Goal: Information Seeking & Learning: Learn about a topic

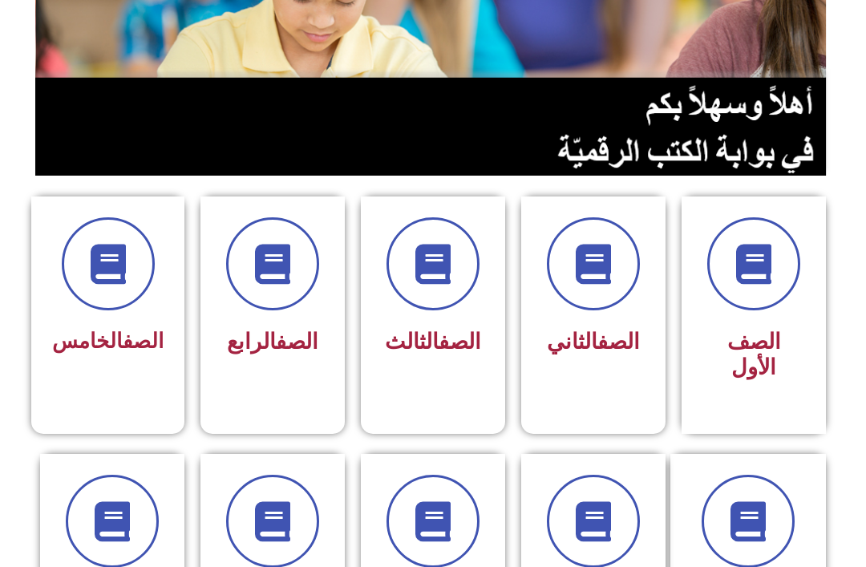
scroll to position [252, 0]
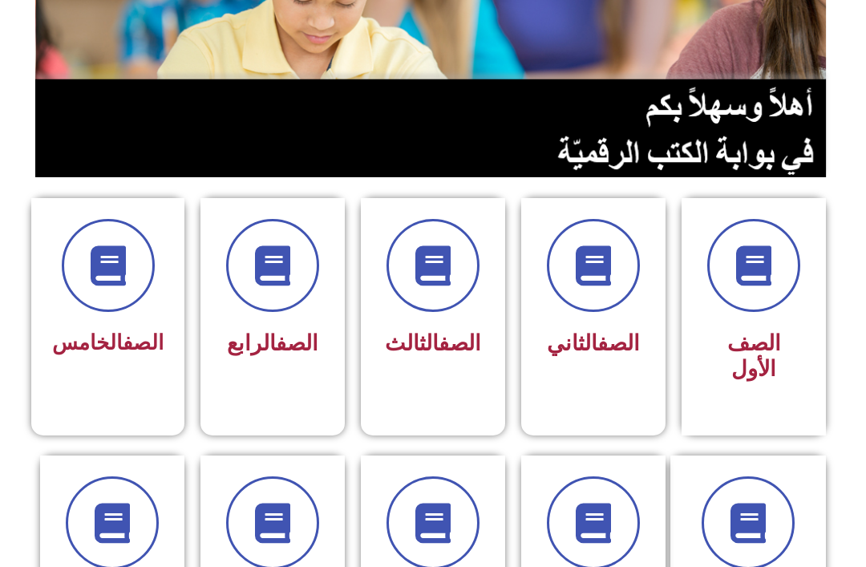
click at [276, 354] on link "الصف" at bounding box center [297, 343] width 43 height 26
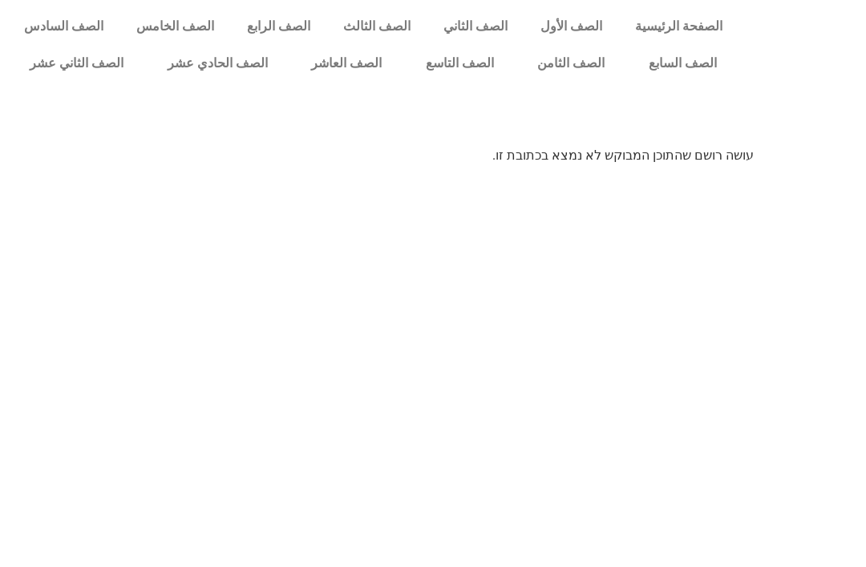
click at [258, 25] on link "الصف الرابع" at bounding box center [279, 26] width 96 height 37
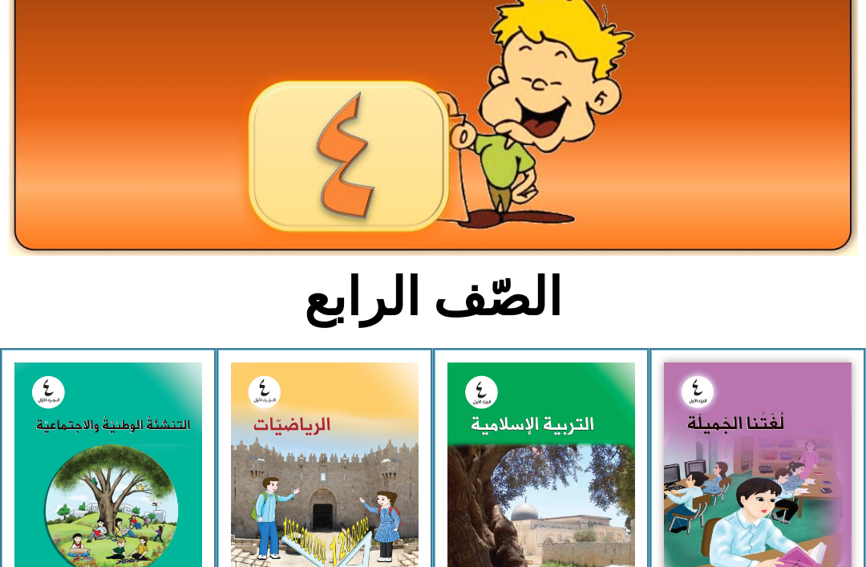
scroll to position [145, 0]
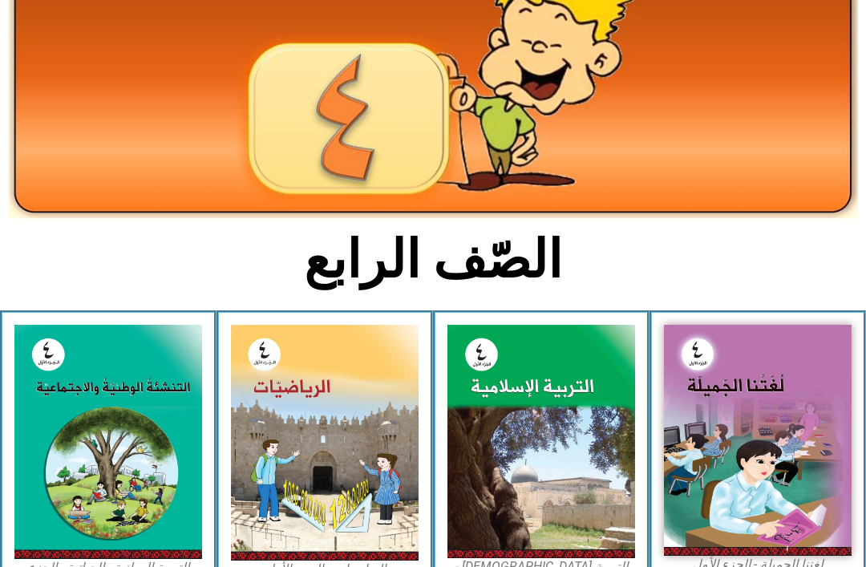
click at [95, 451] on img at bounding box center [108, 442] width 188 height 234
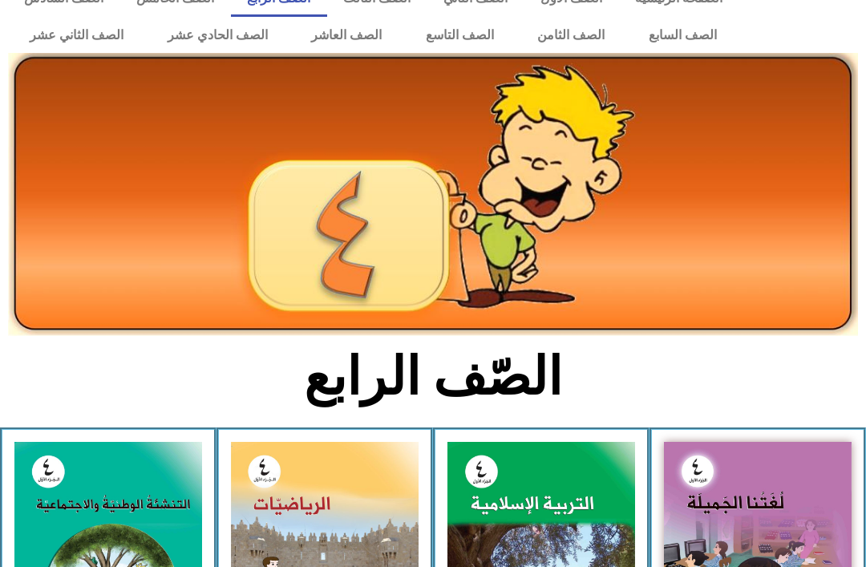
scroll to position [0, 0]
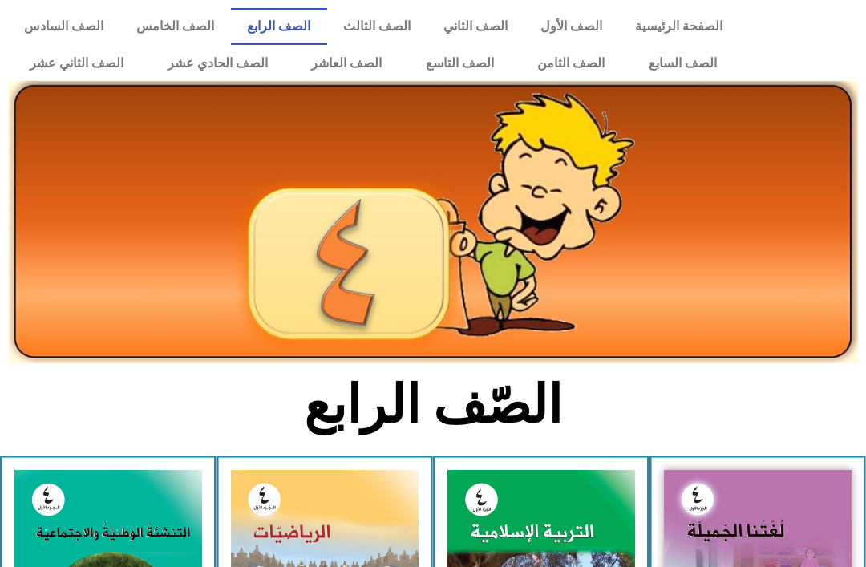
click at [361, 27] on link "الصف الثالث" at bounding box center [377, 26] width 100 height 37
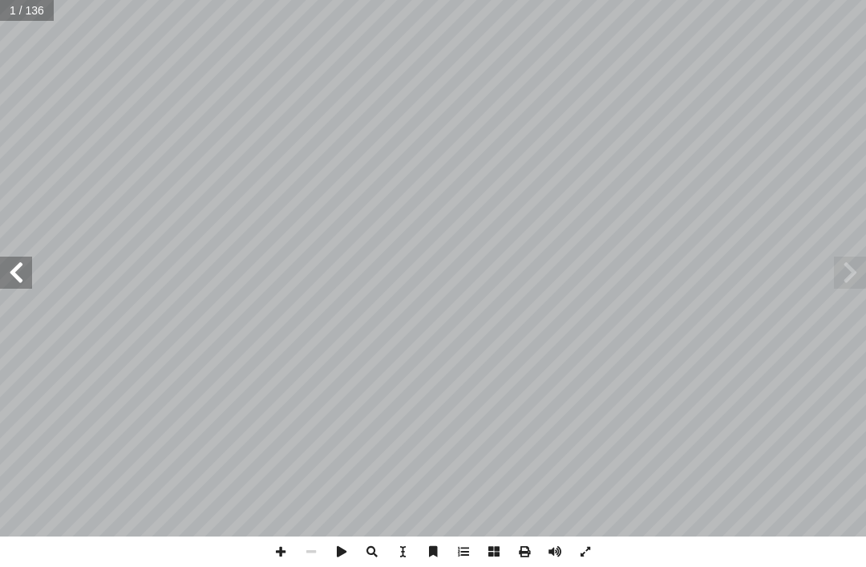
click at [26, 273] on span at bounding box center [16, 273] width 32 height 32
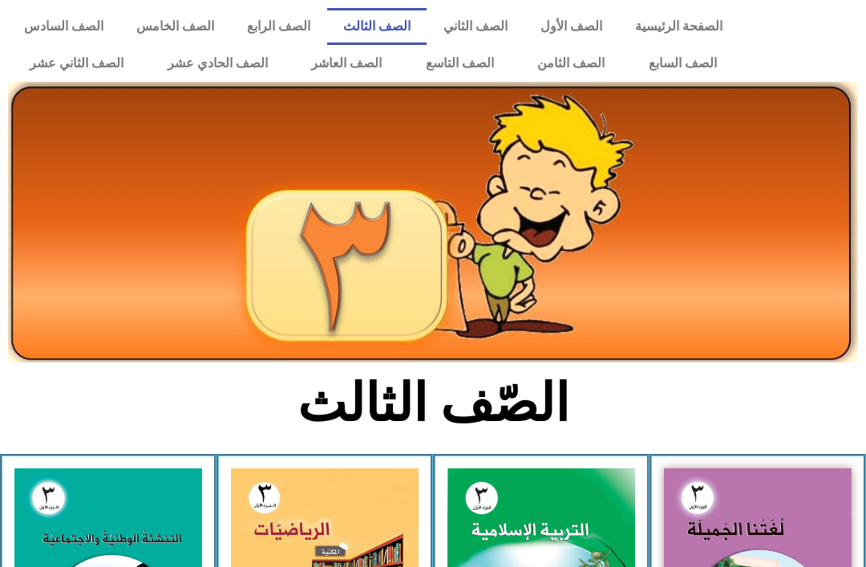
click at [176, 26] on link "الصف الخامس" at bounding box center [175, 26] width 111 height 37
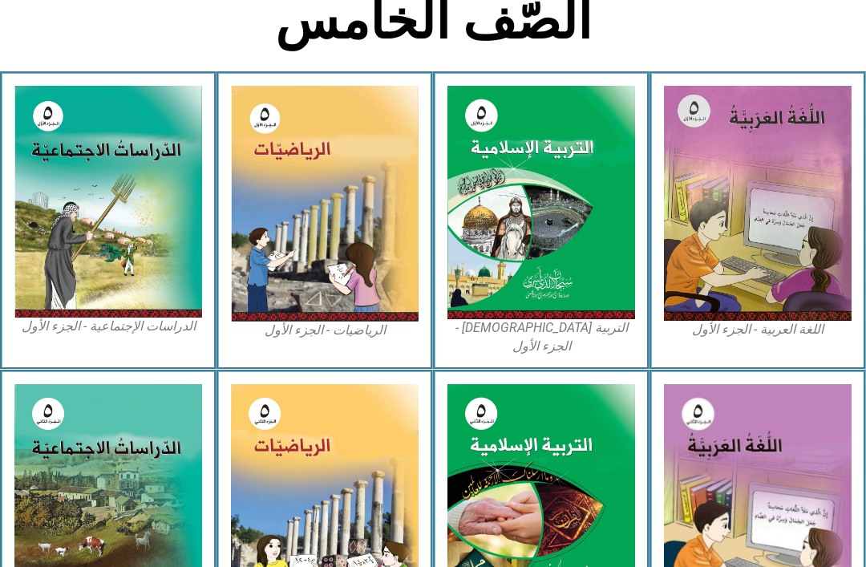
scroll to position [387, 0]
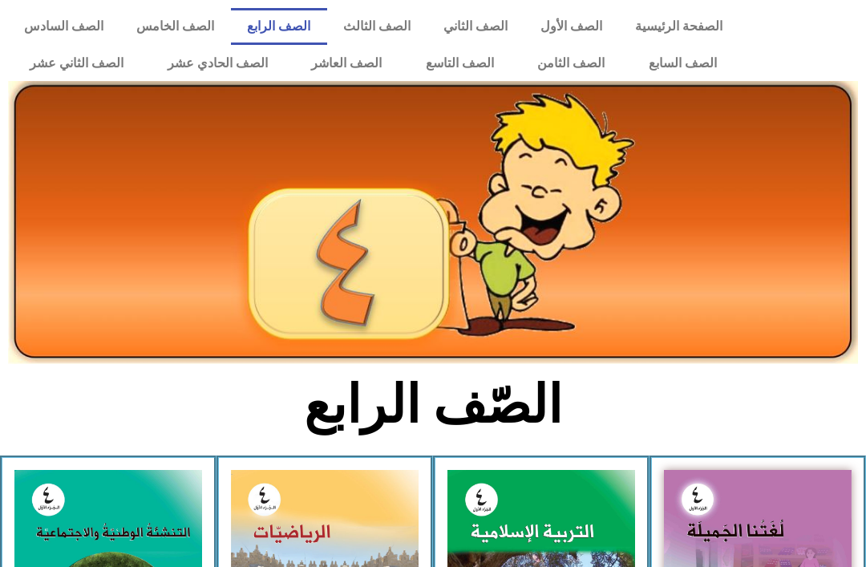
click at [160, 38] on link "الصف الخامس" at bounding box center [175, 26] width 111 height 37
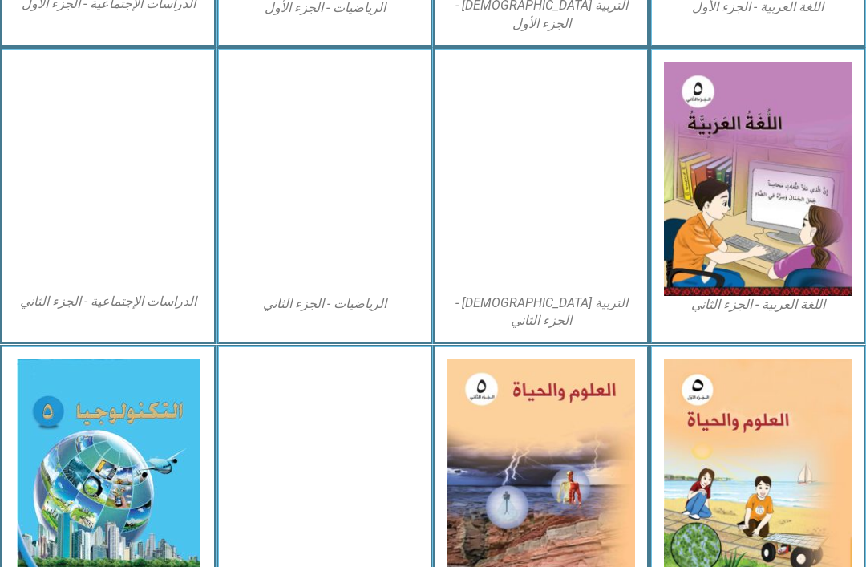
scroll to position [710, 0]
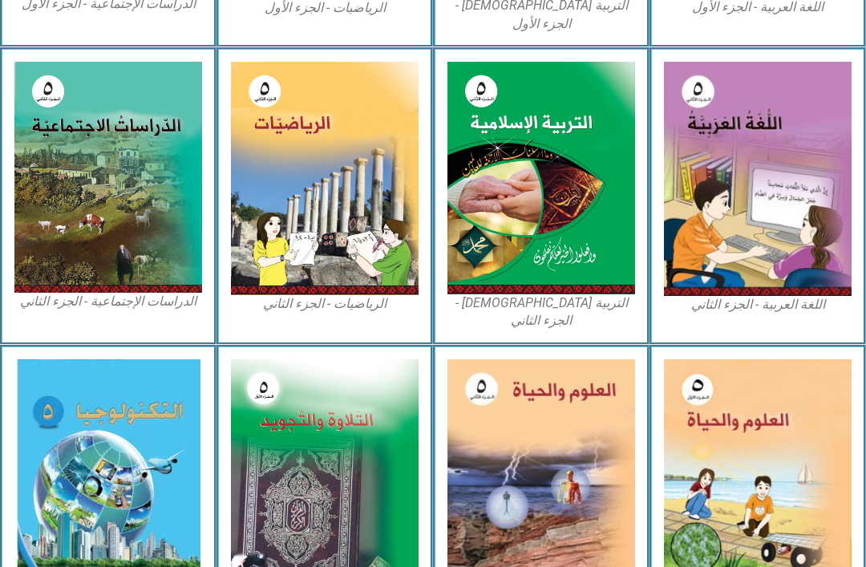
click at [99, 484] on img at bounding box center [109, 479] width 184 height 241
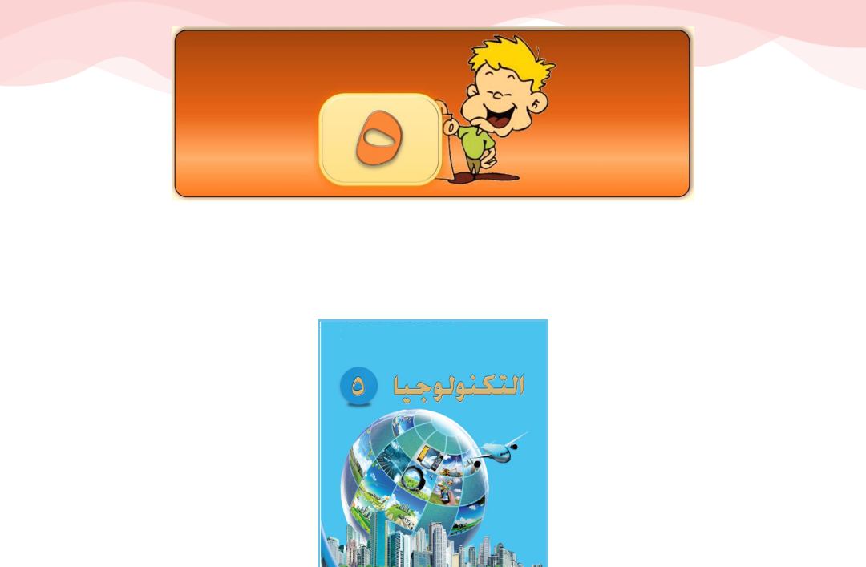
scroll to position [156, 0]
click at [381, 448] on img at bounding box center [433, 470] width 231 height 302
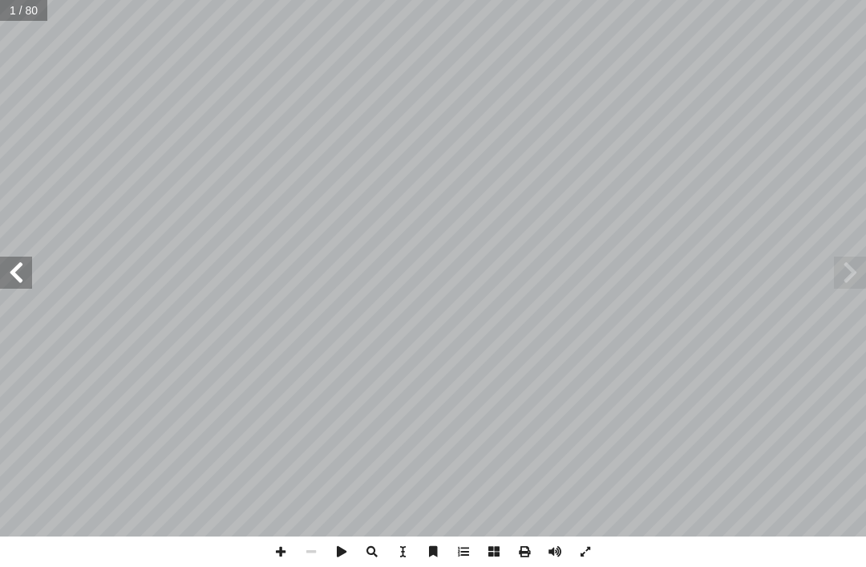
click at [31, 284] on span at bounding box center [16, 273] width 32 height 32
click at [3, 273] on span at bounding box center [16, 273] width 32 height 32
click at [0, 279] on span at bounding box center [16, 273] width 32 height 32
click at [0, 278] on span at bounding box center [16, 273] width 32 height 32
click at [0, 276] on span at bounding box center [16, 273] width 32 height 32
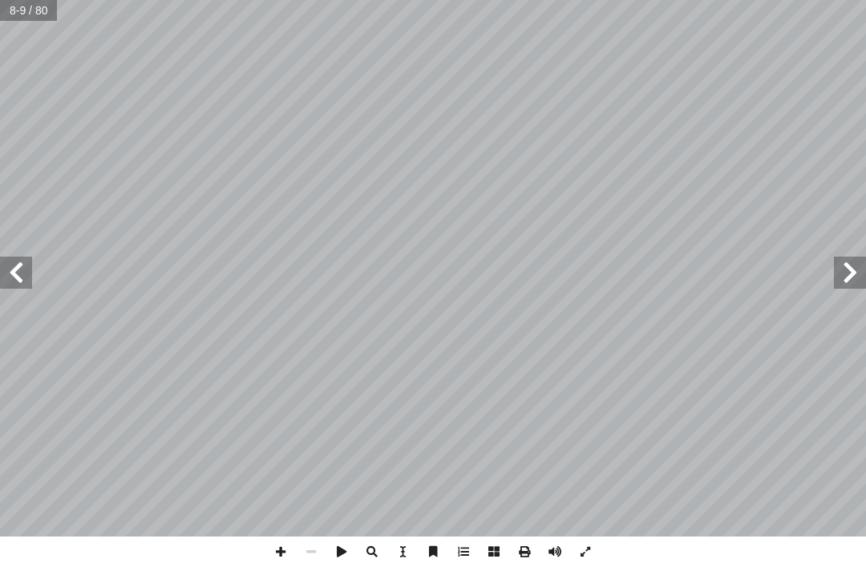
click at [2, 284] on span at bounding box center [16, 273] width 32 height 32
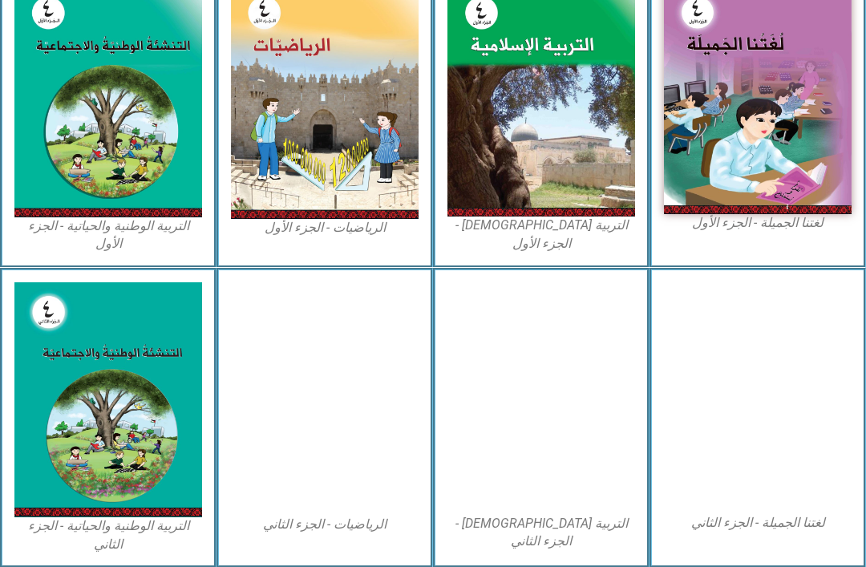
scroll to position [487, 0]
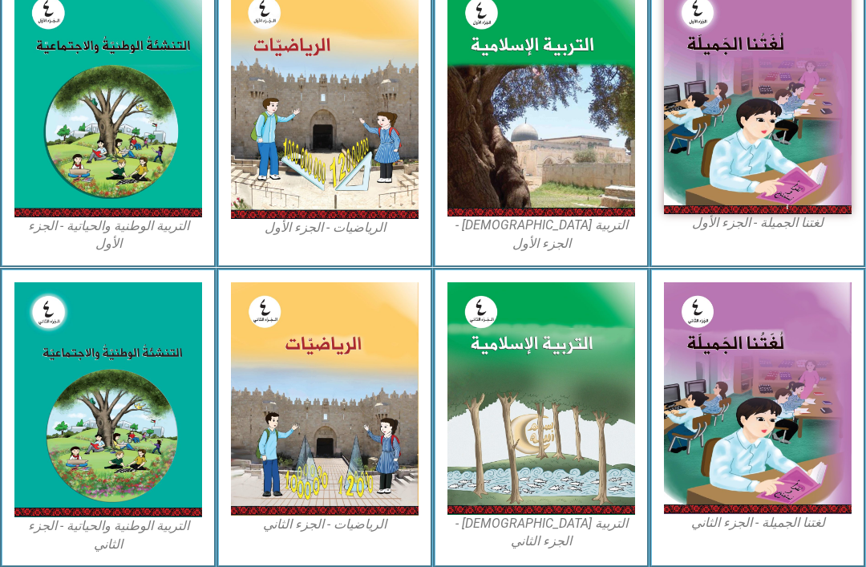
click at [515, 456] on img at bounding box center [542, 398] width 188 height 233
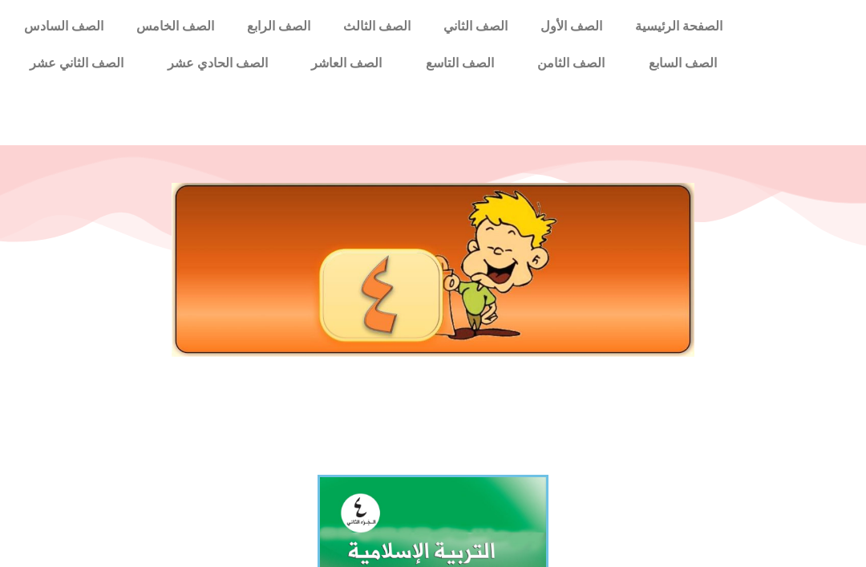
click at [274, 44] on link "الصف الرابع" at bounding box center [279, 26] width 96 height 37
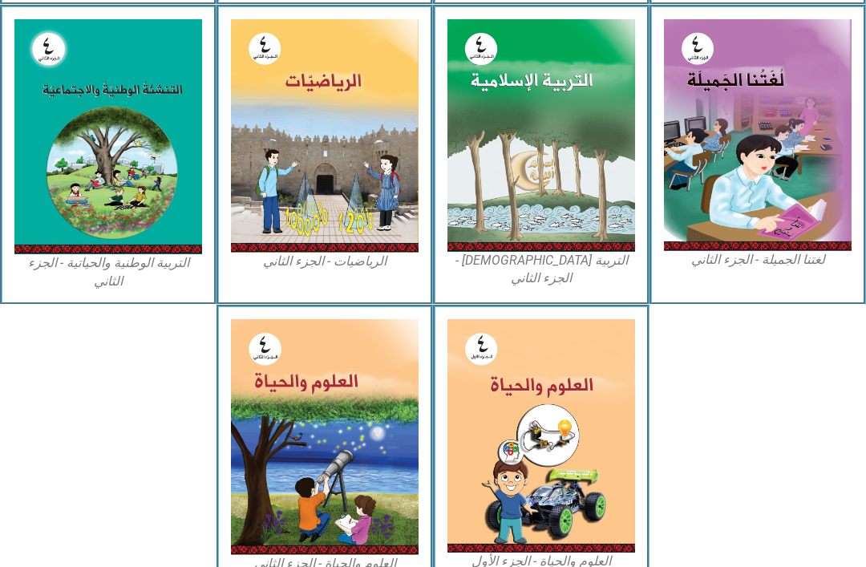
scroll to position [752, 0]
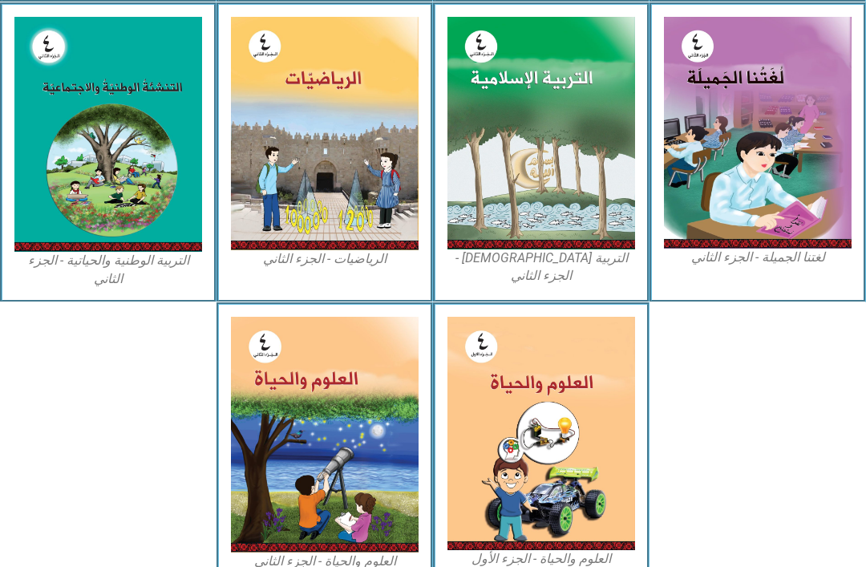
click at [571, 394] on img at bounding box center [542, 433] width 188 height 233
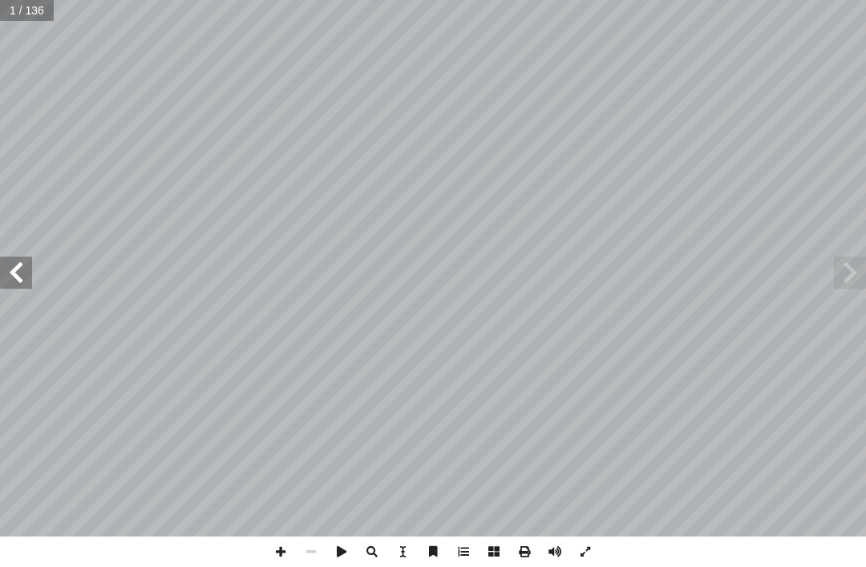
click at [9, 272] on span at bounding box center [16, 273] width 32 height 32
click at [11, 275] on span at bounding box center [16, 273] width 32 height 32
click at [31, 7] on input "text" at bounding box center [32, 10] width 65 height 21
type input "*"
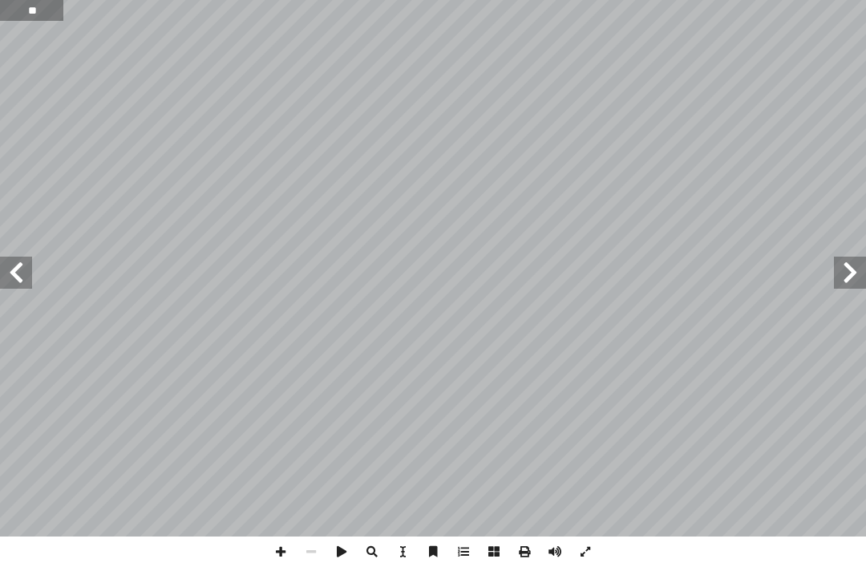
type input "**"
click at [10, 274] on span at bounding box center [16, 273] width 32 height 32
click at [16, 277] on span at bounding box center [16, 273] width 32 height 32
click at [24, 282] on span at bounding box center [16, 273] width 32 height 32
click at [20, 285] on span at bounding box center [16, 273] width 32 height 32
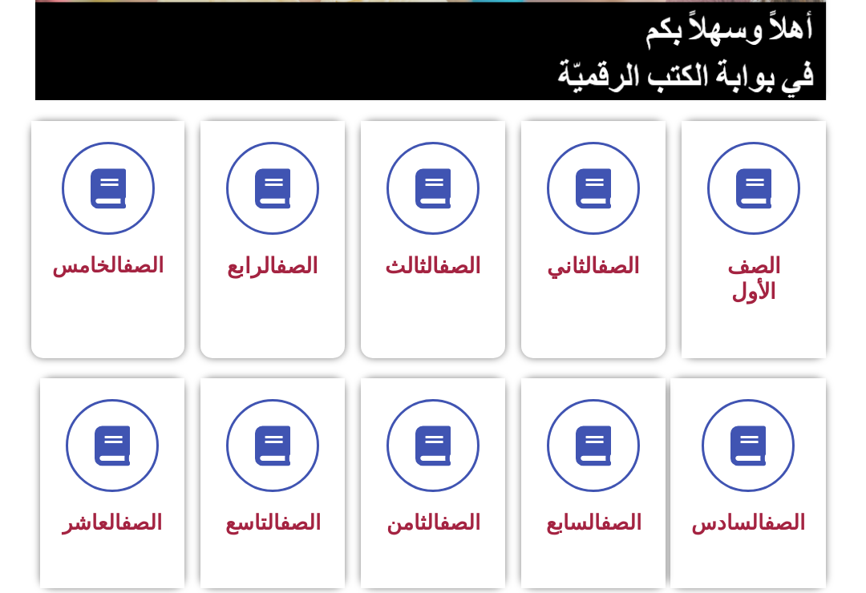
click at [290, 318] on div "الصف الرابع" at bounding box center [273, 227] width 144 height 211
click at [276, 287] on div "الصف الرابع" at bounding box center [272, 267] width 103 height 40
click at [270, 329] on div "الصف الرابع" at bounding box center [273, 226] width 144 height 211
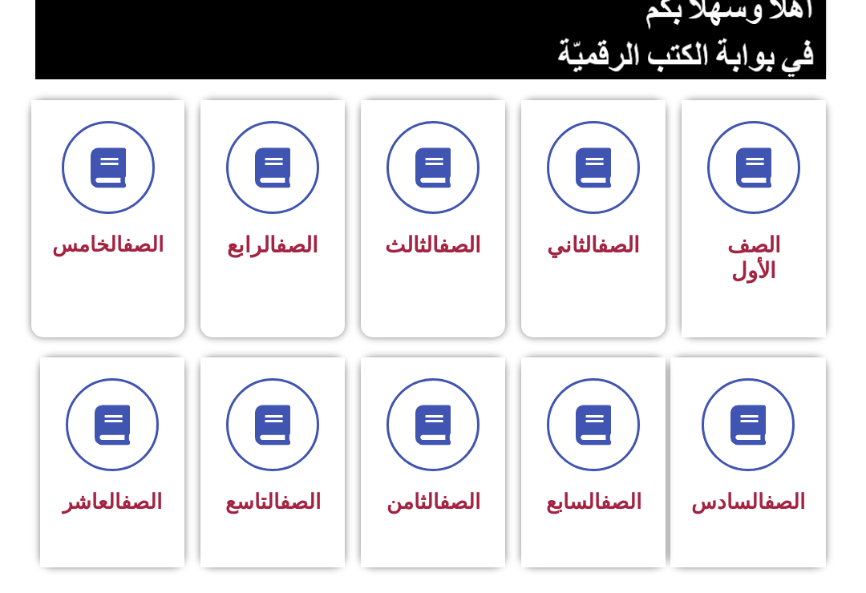
scroll to position [347, 0]
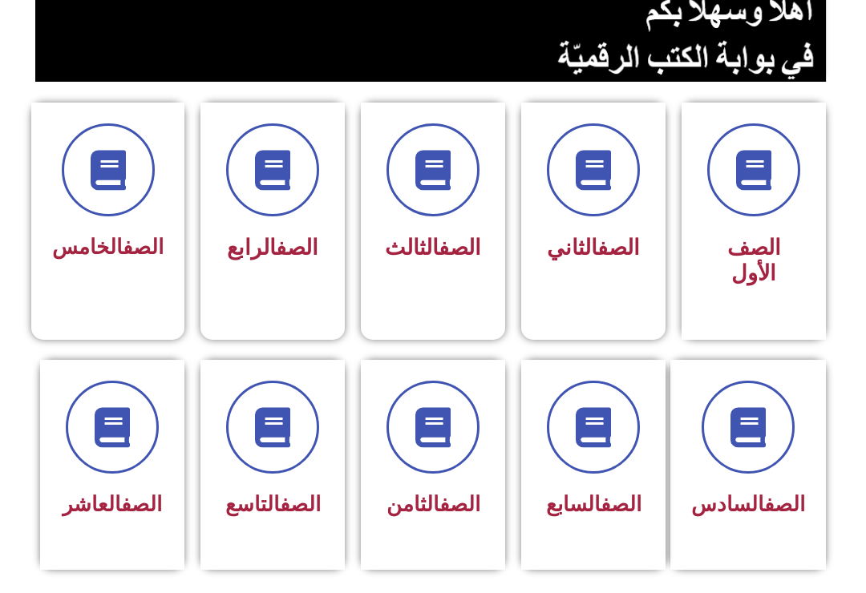
click at [224, 253] on h3 "الصف الرابع" at bounding box center [272, 248] width 103 height 26
click at [209, 277] on div "الصف الرابع" at bounding box center [273, 208] width 144 height 211
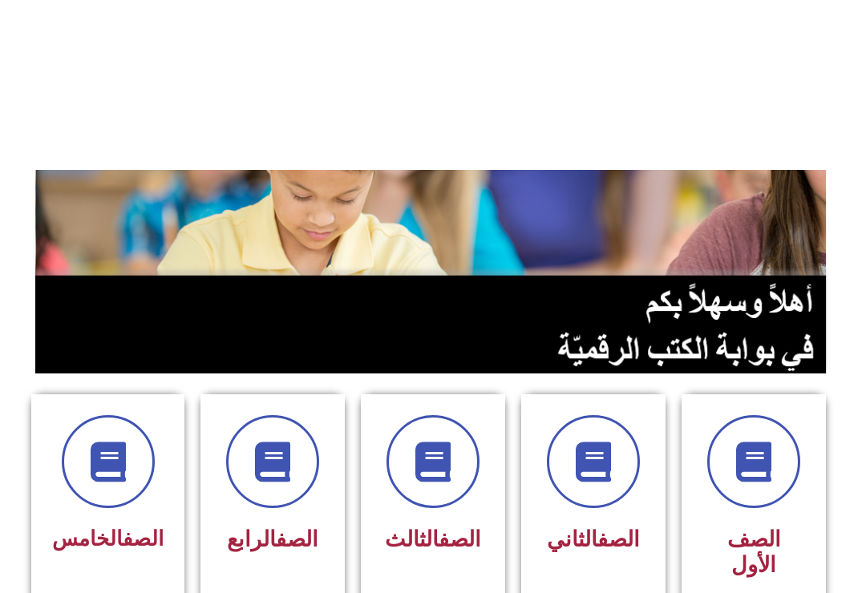
scroll to position [0, 0]
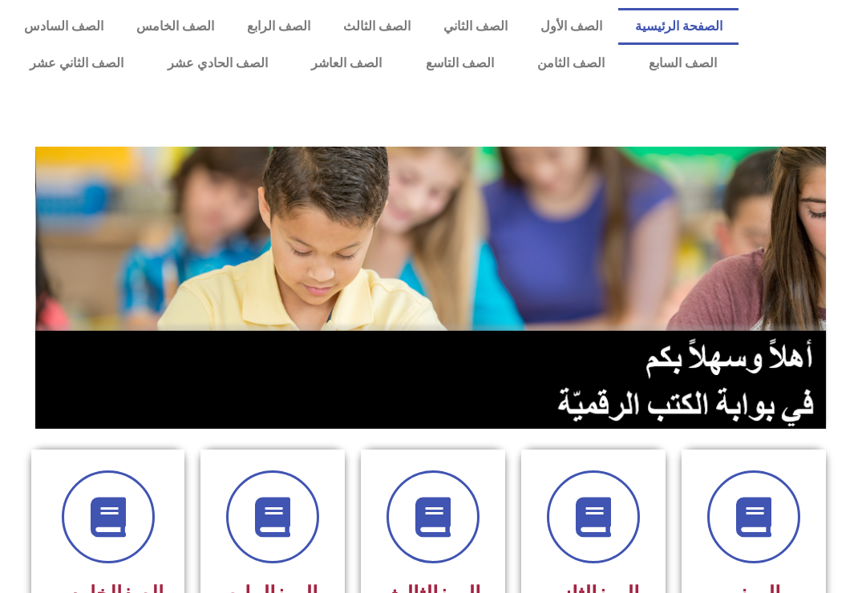
click at [282, 23] on link "الصف الرابع" at bounding box center [279, 26] width 96 height 37
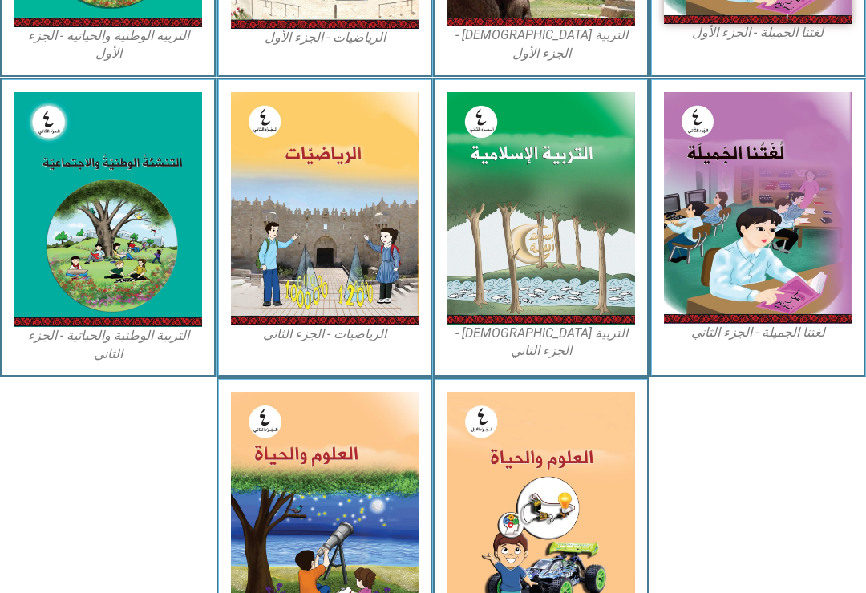
scroll to position [752, 0]
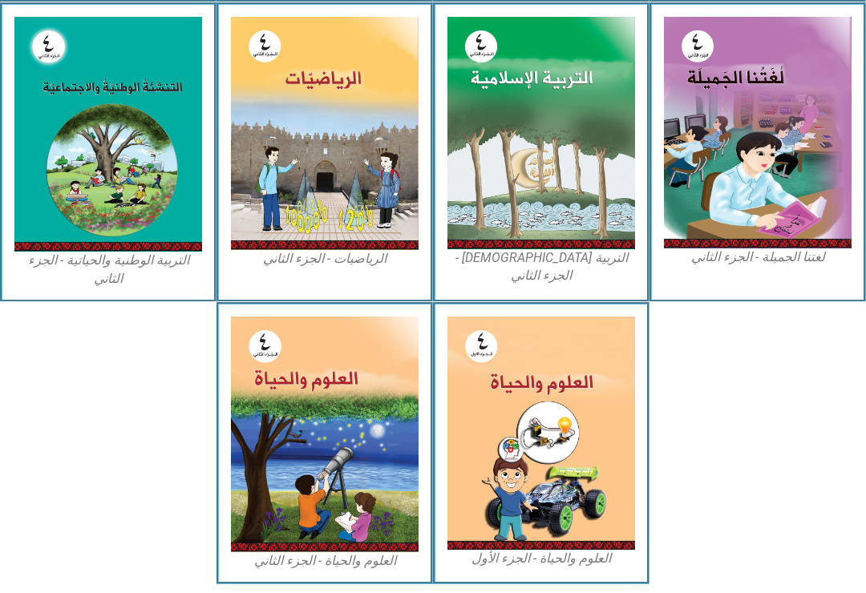
click at [577, 413] on img at bounding box center [542, 433] width 188 height 233
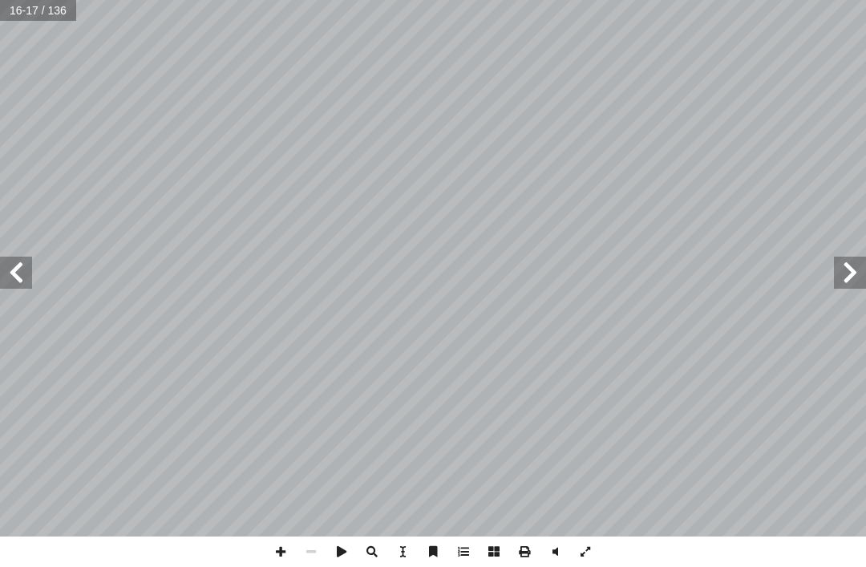
click at [27, 277] on span at bounding box center [16, 273] width 32 height 32
click at [850, 285] on span at bounding box center [850, 273] width 32 height 32
